Goal: Task Accomplishment & Management: Manage account settings

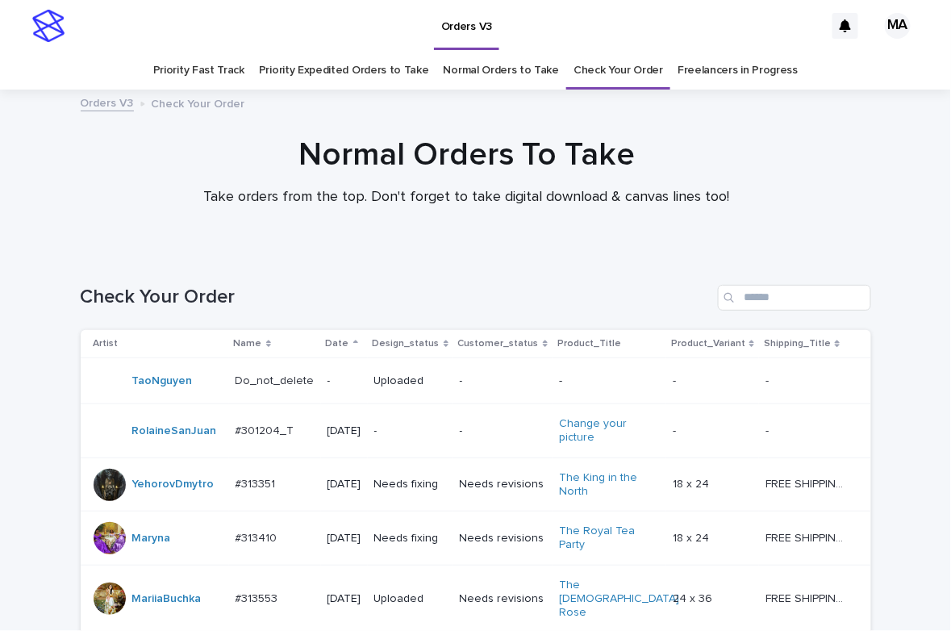
click at [119, 172] on h1 "Normal Orders To Take" at bounding box center [466, 155] width 791 height 39
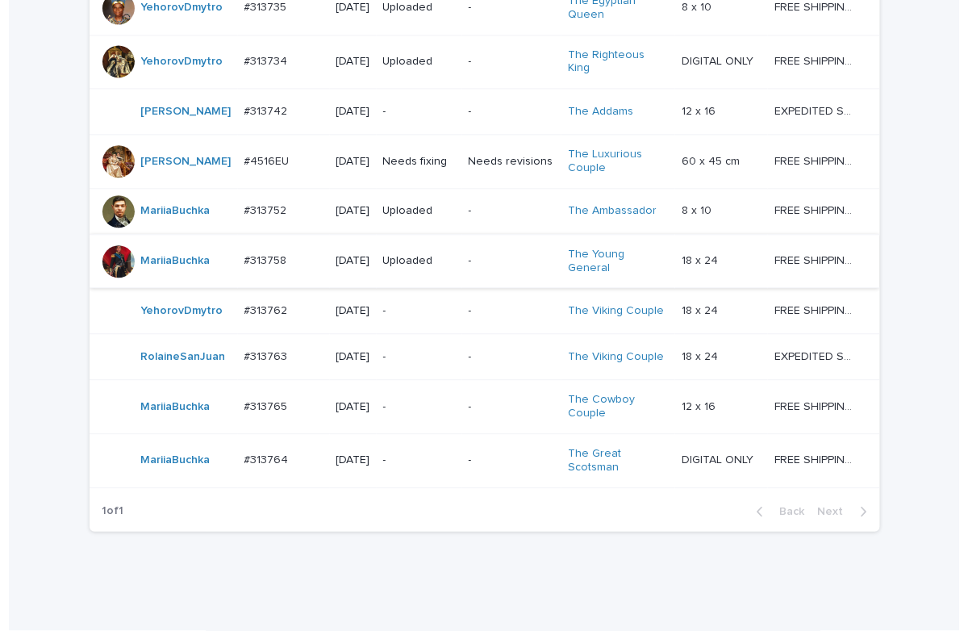
scroll to position [964, 0]
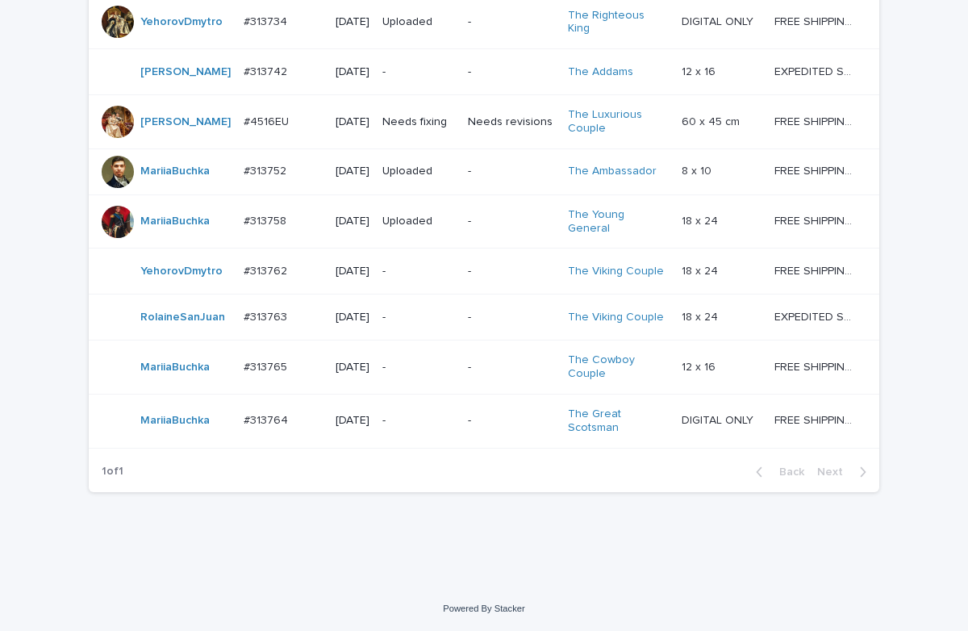
click at [403, 427] on p "-" at bounding box center [418, 421] width 73 height 14
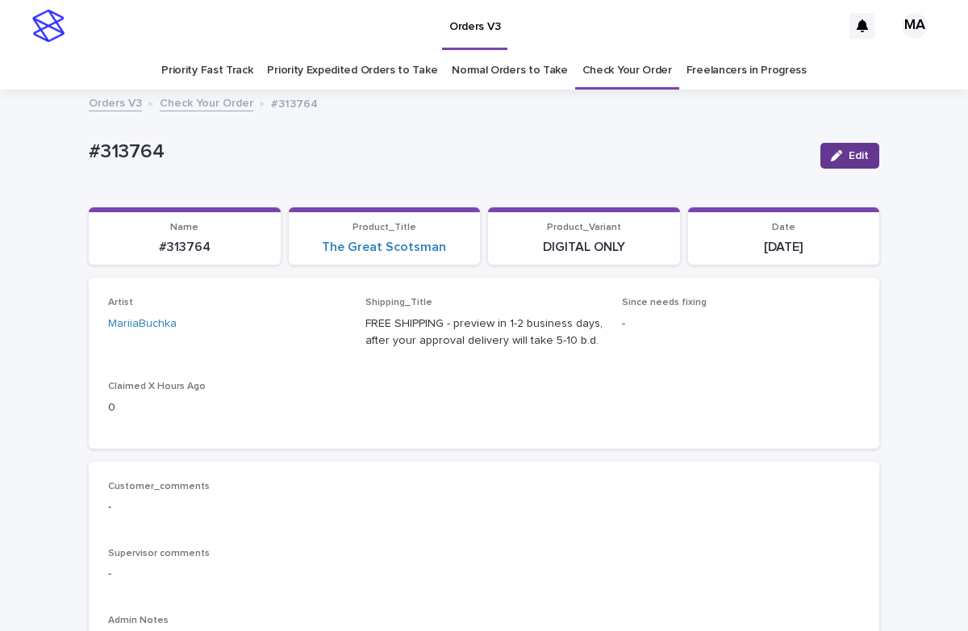
click at [849, 152] on span "Edit" at bounding box center [859, 155] width 20 height 11
click at [311, 332] on icon at bounding box center [314, 332] width 7 height 8
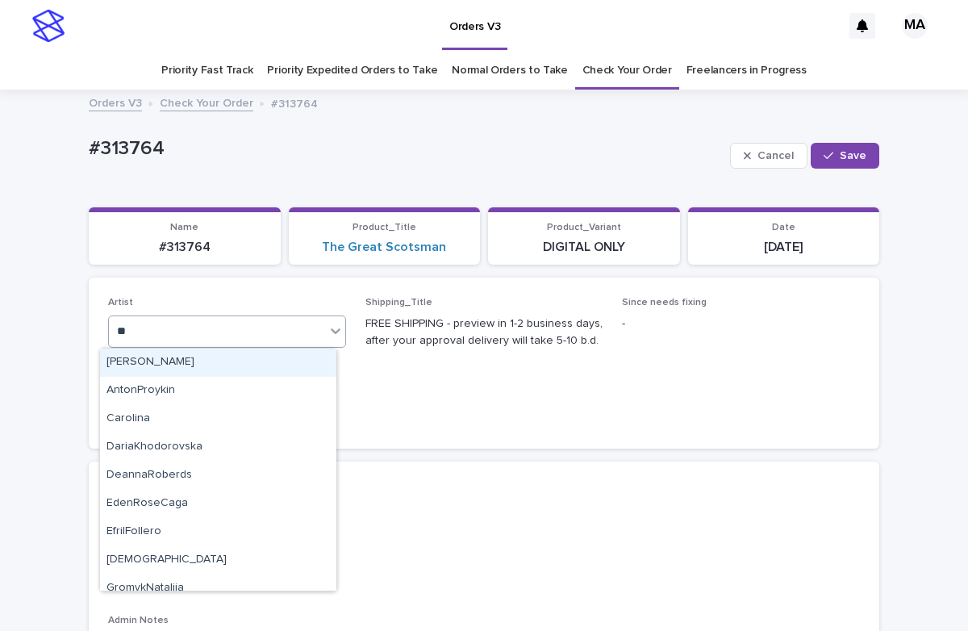
type input "***"
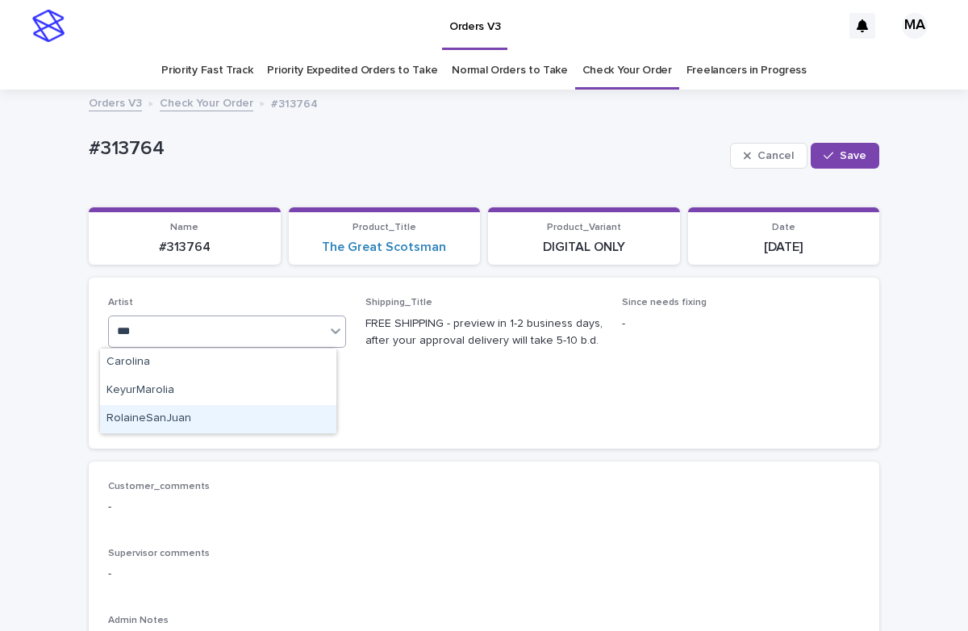
click at [227, 421] on div "RolaineSanJuan" at bounding box center [218, 419] width 236 height 28
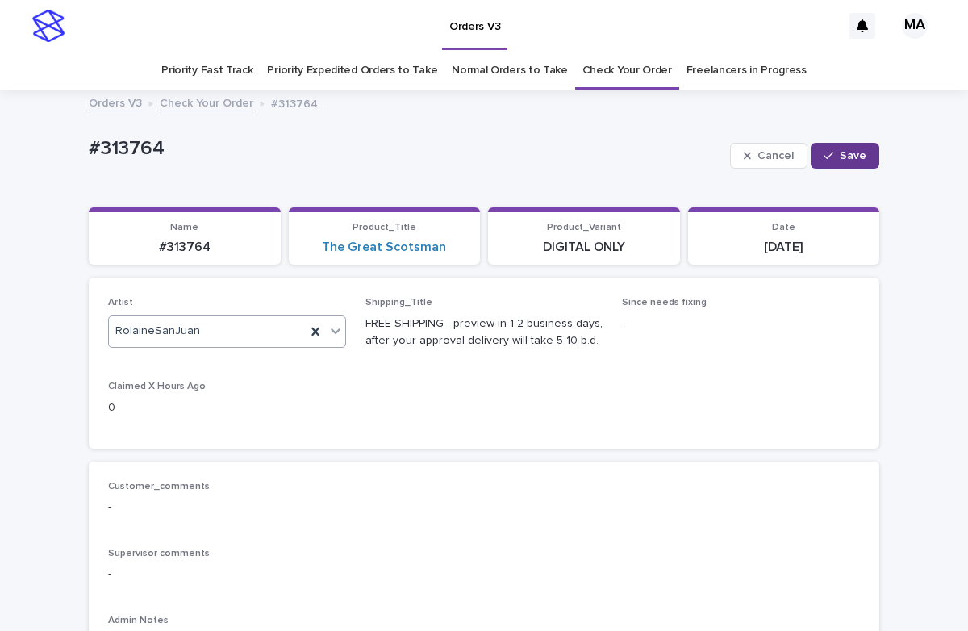
click at [845, 157] on span "Save" at bounding box center [853, 155] width 27 height 11
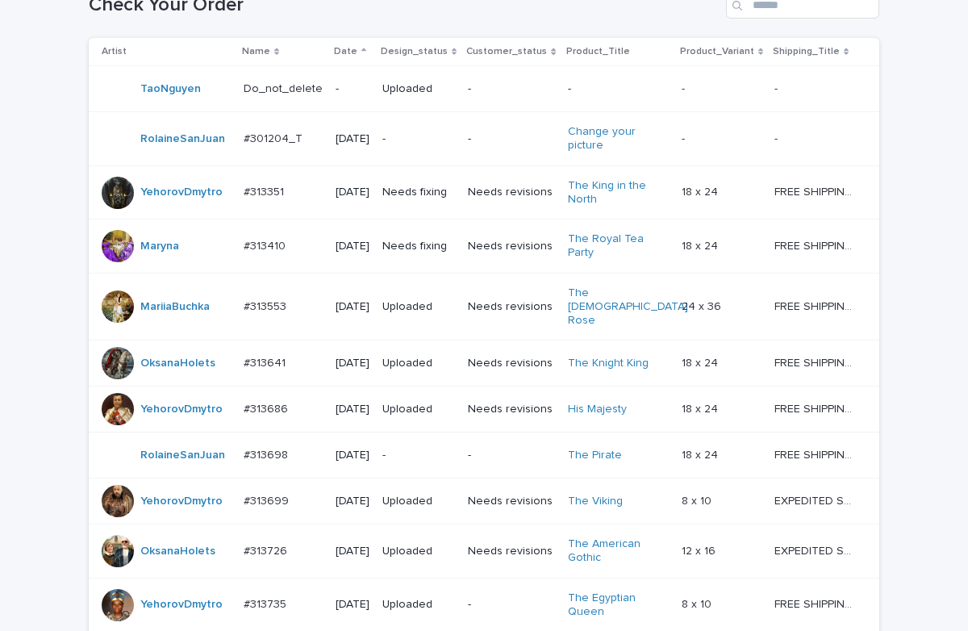
scroll to position [964, 0]
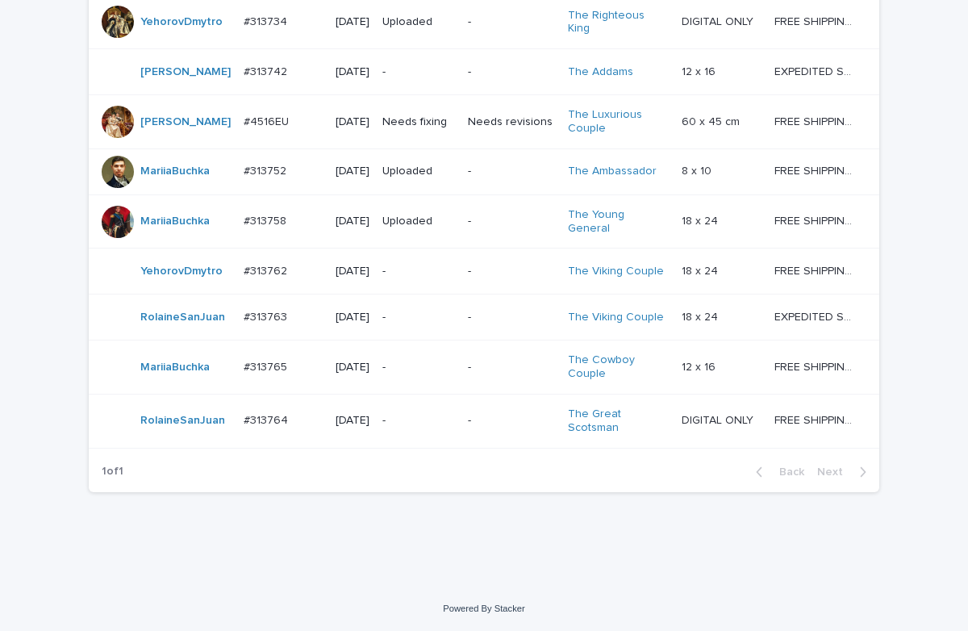
click at [420, 373] on p "-" at bounding box center [418, 368] width 73 height 14
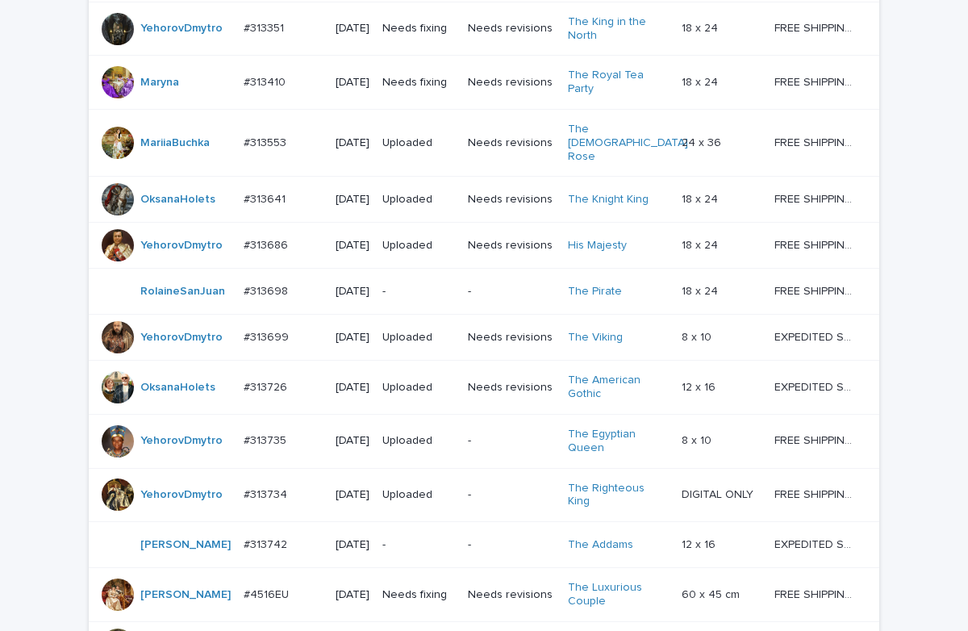
scroll to position [964, 0]
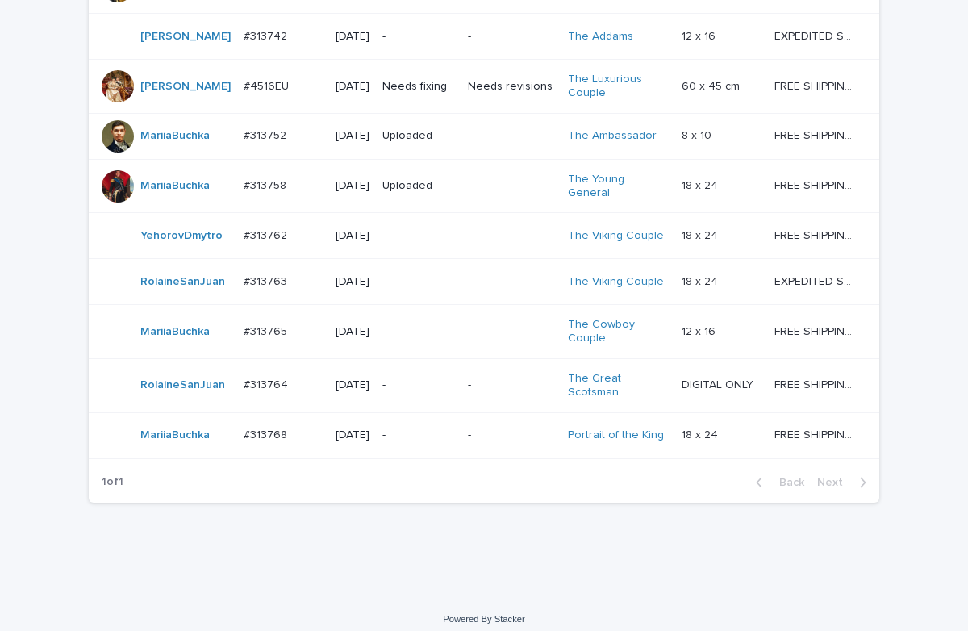
click at [422, 442] on p "-" at bounding box center [418, 435] width 73 height 14
